Goal: Task Accomplishment & Management: Use online tool/utility

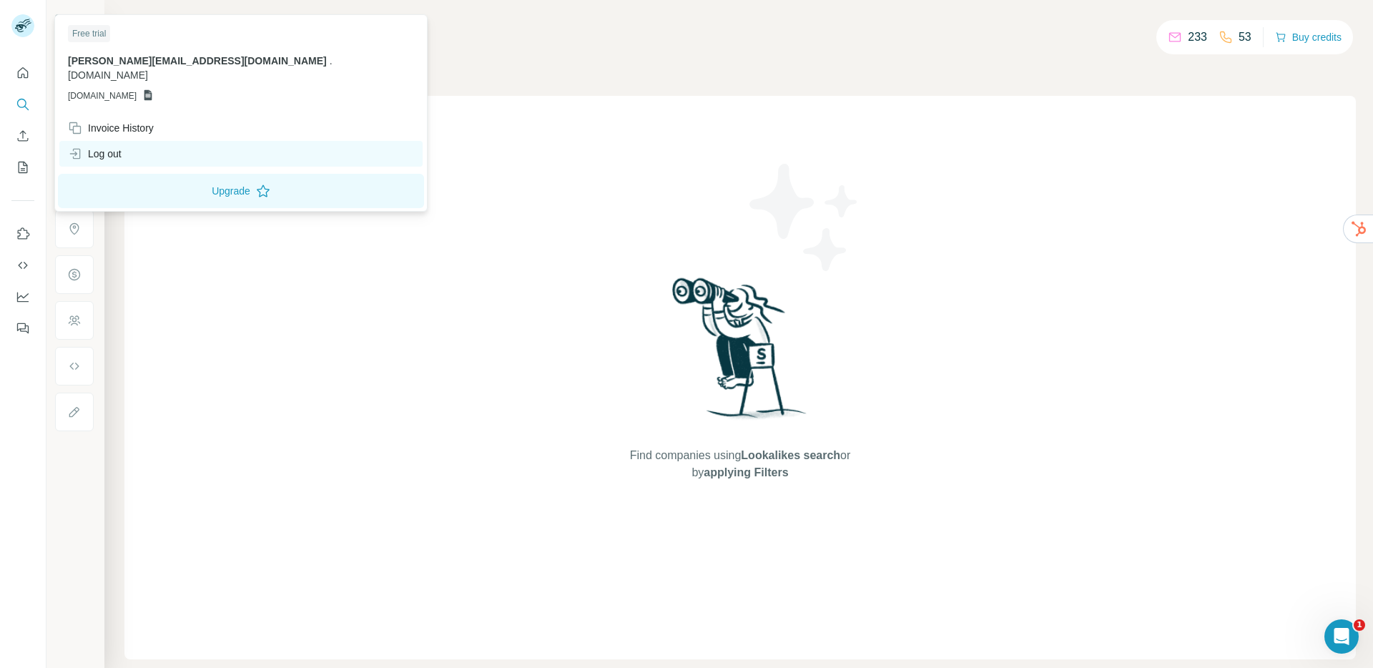
click at [138, 144] on div "Log out" at bounding box center [240, 154] width 363 height 26
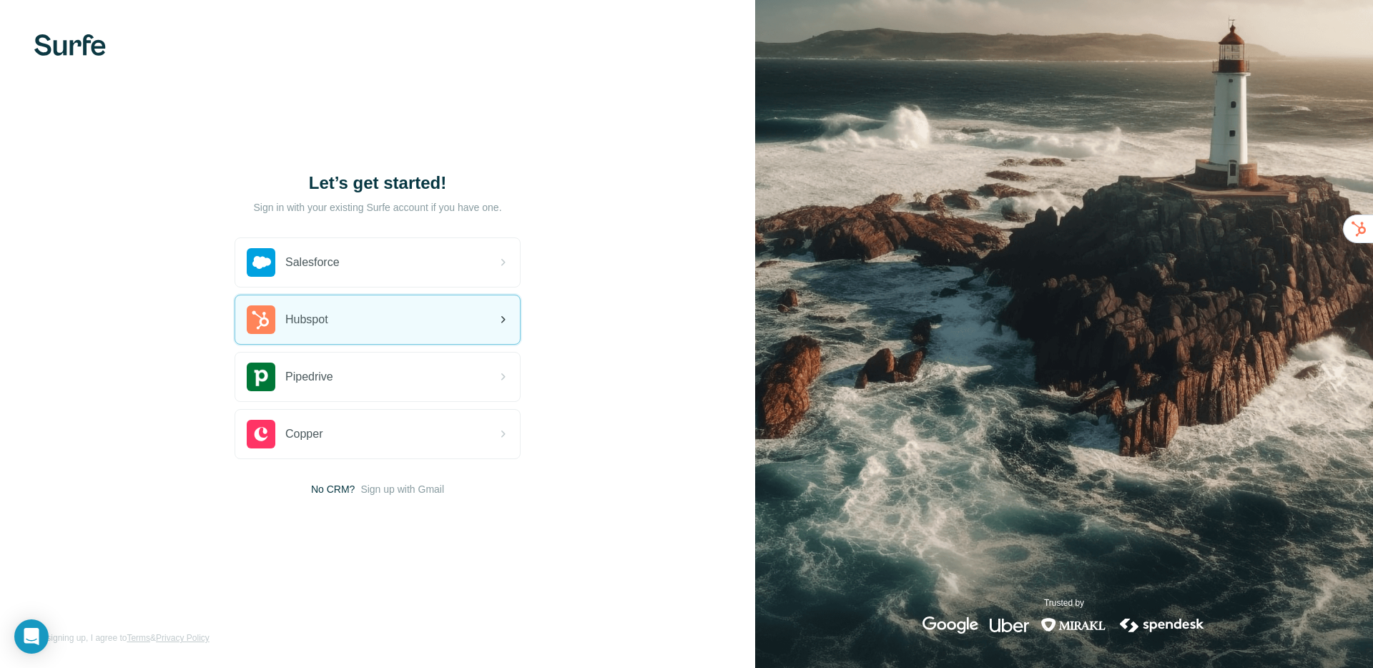
click at [345, 321] on div "Hubspot" at bounding box center [377, 319] width 285 height 49
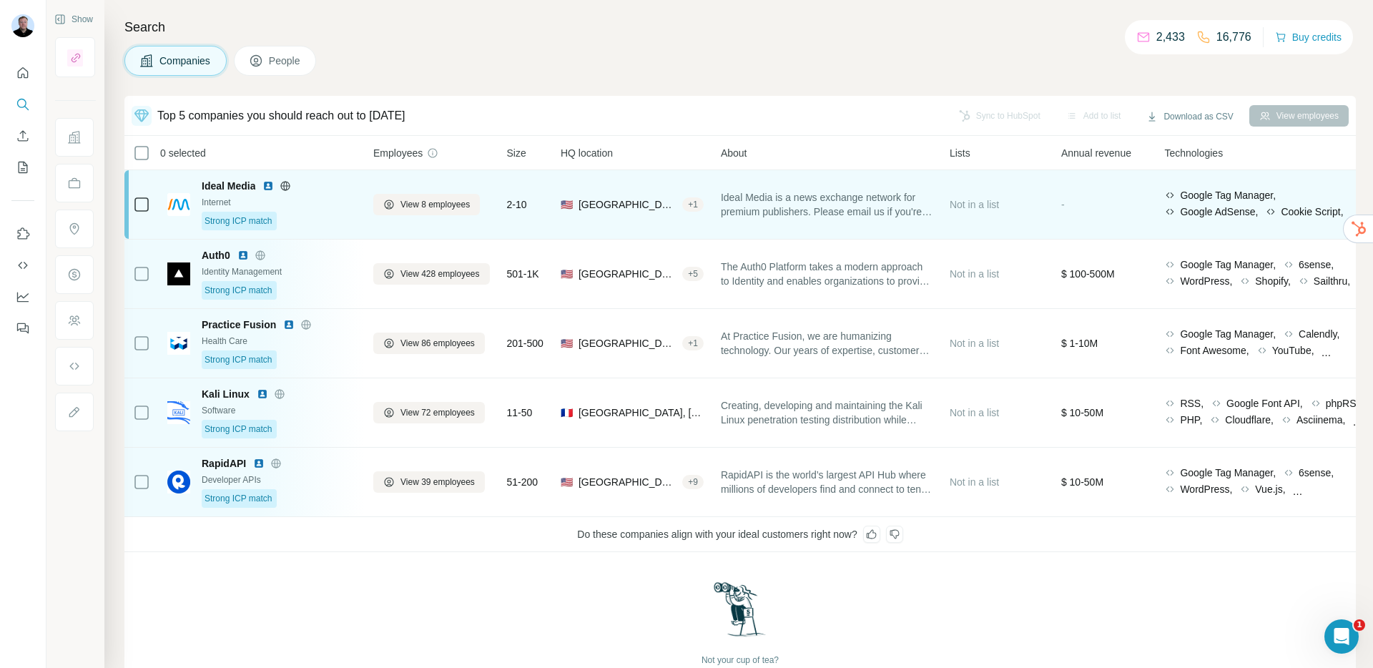
click at [852, 177] on td "Ideal Media is a news exchange network for premium publishers. Please email us …" at bounding box center [826, 204] width 229 height 69
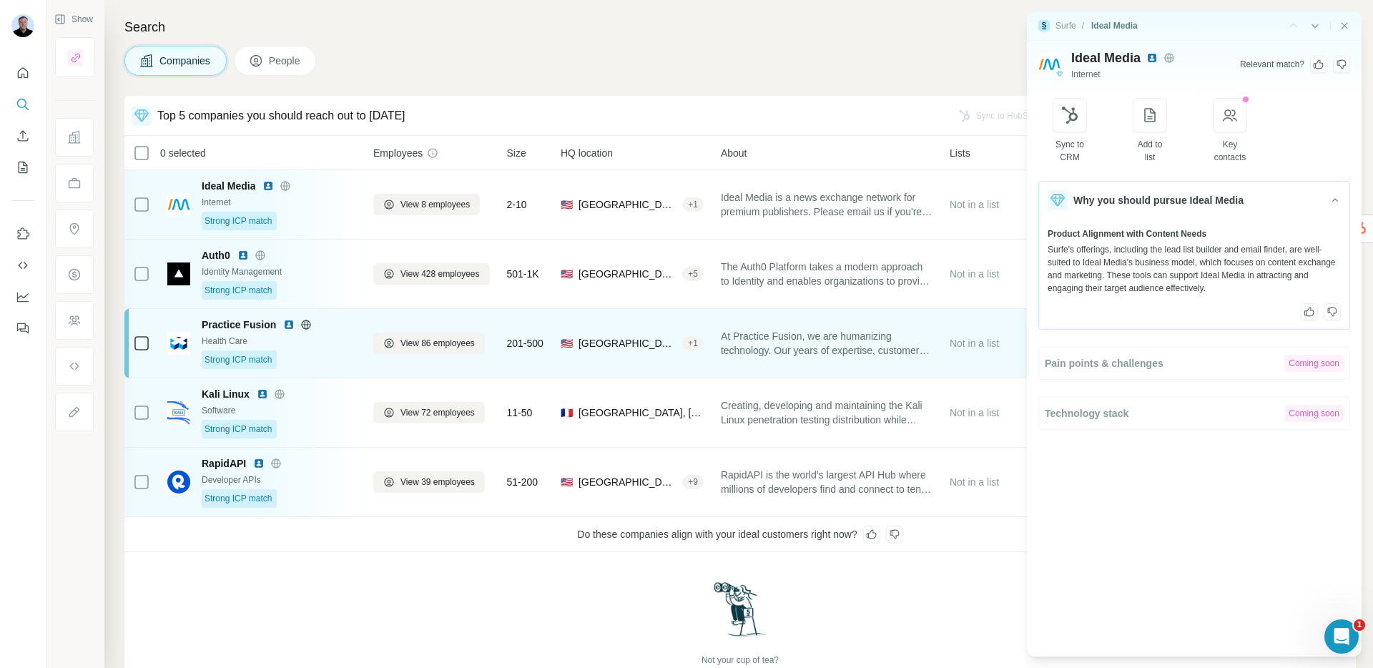
click at [748, 354] on span "At Practice Fusion, we are humanizing technology. Our years of expertise, custo…" at bounding box center [827, 343] width 212 height 29
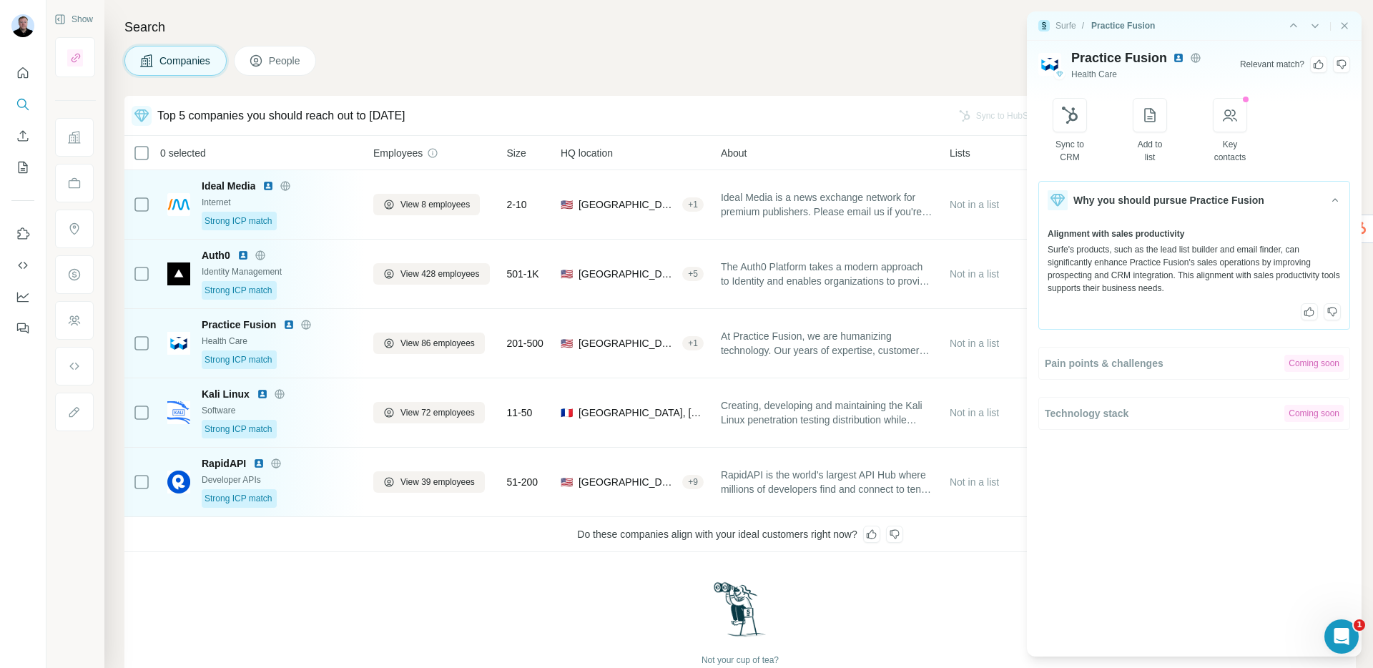
drag, startPoint x: 1055, startPoint y: 238, endPoint x: 1172, endPoint y: 226, distance: 117.9
click at [1172, 226] on div "Alignment with sales productivity Surfe's products, such as the lead list build…" at bounding box center [1194, 274] width 310 height 110
